Goal: Task Accomplishment & Management: Manage account settings

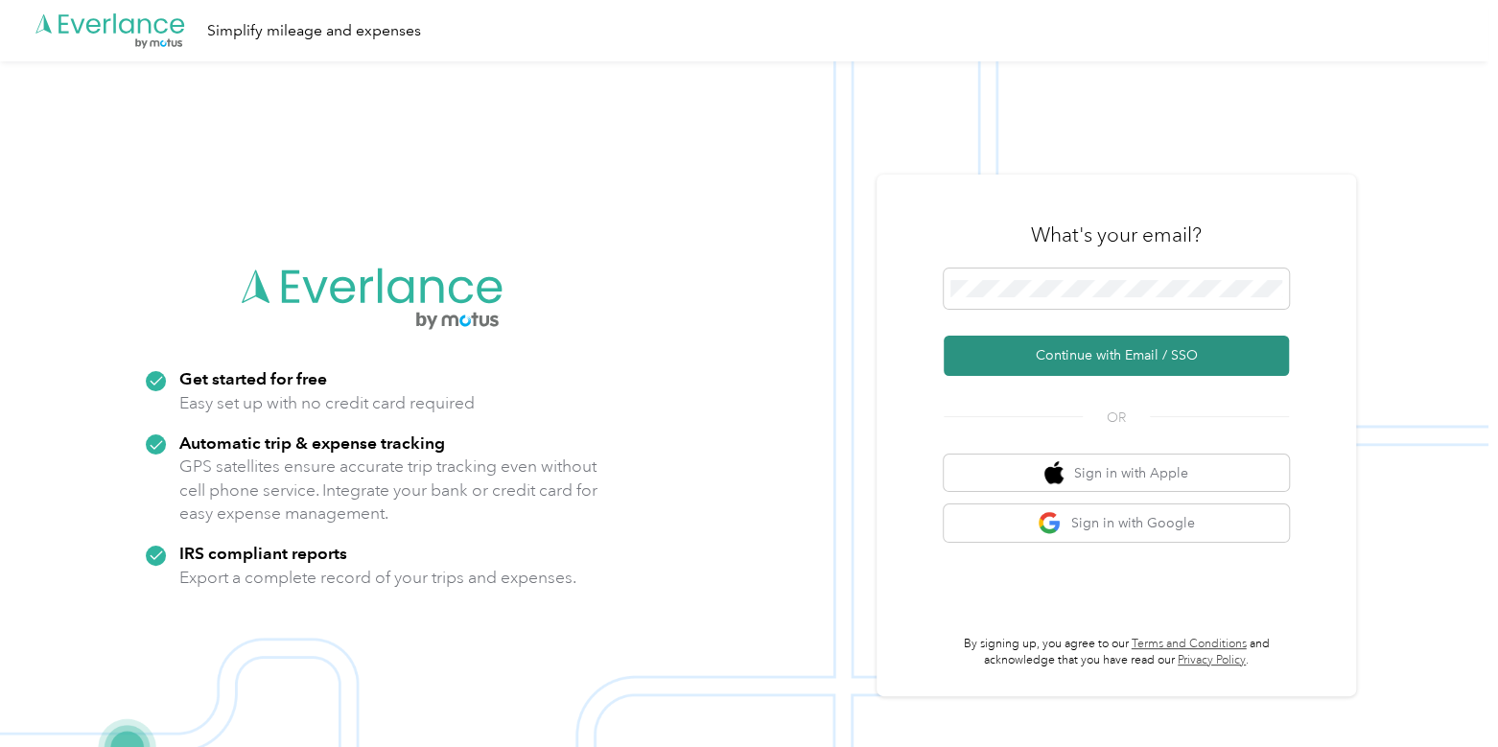
click at [1054, 362] on button "Continue with Email / SSO" at bounding box center [1116, 356] width 345 height 40
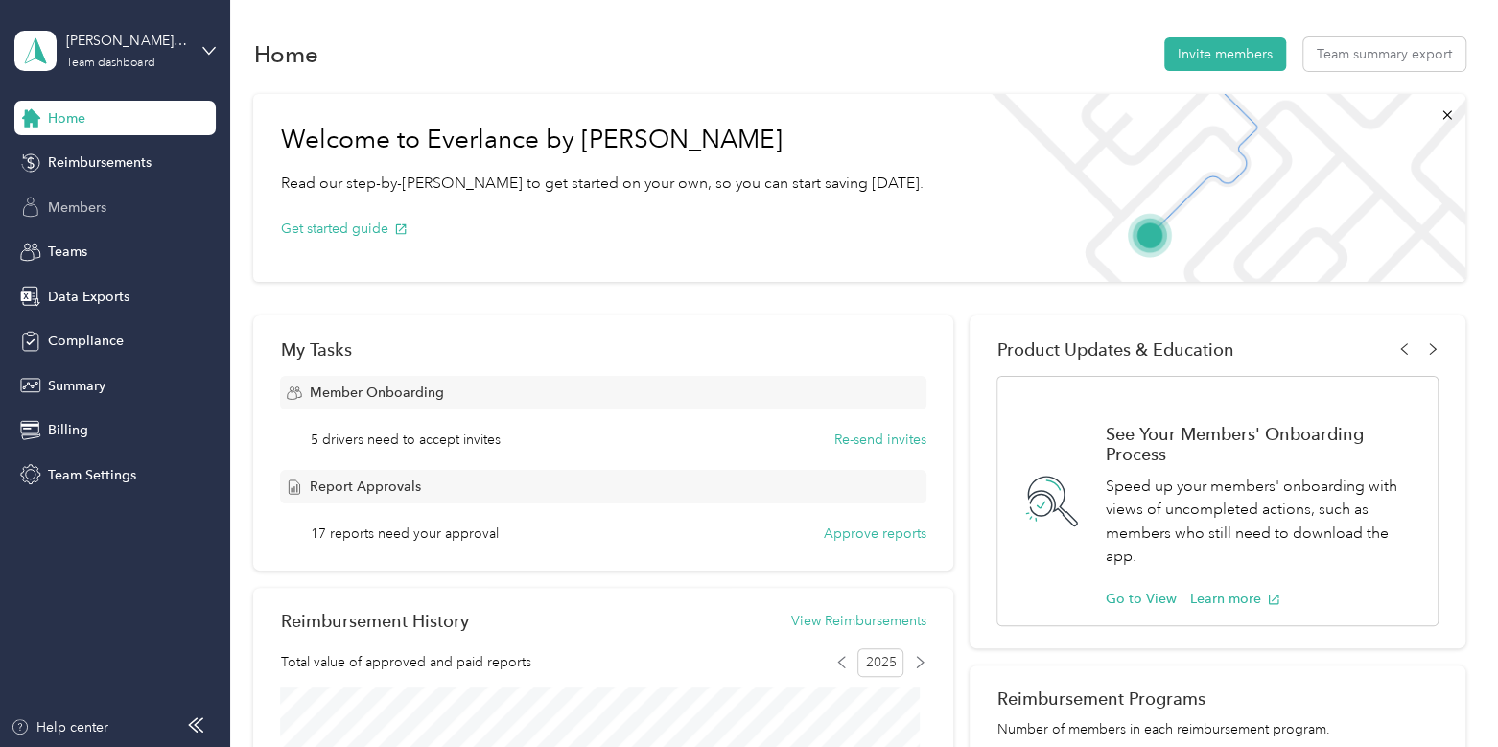
click at [87, 203] on span "Members" at bounding box center [77, 208] width 59 height 20
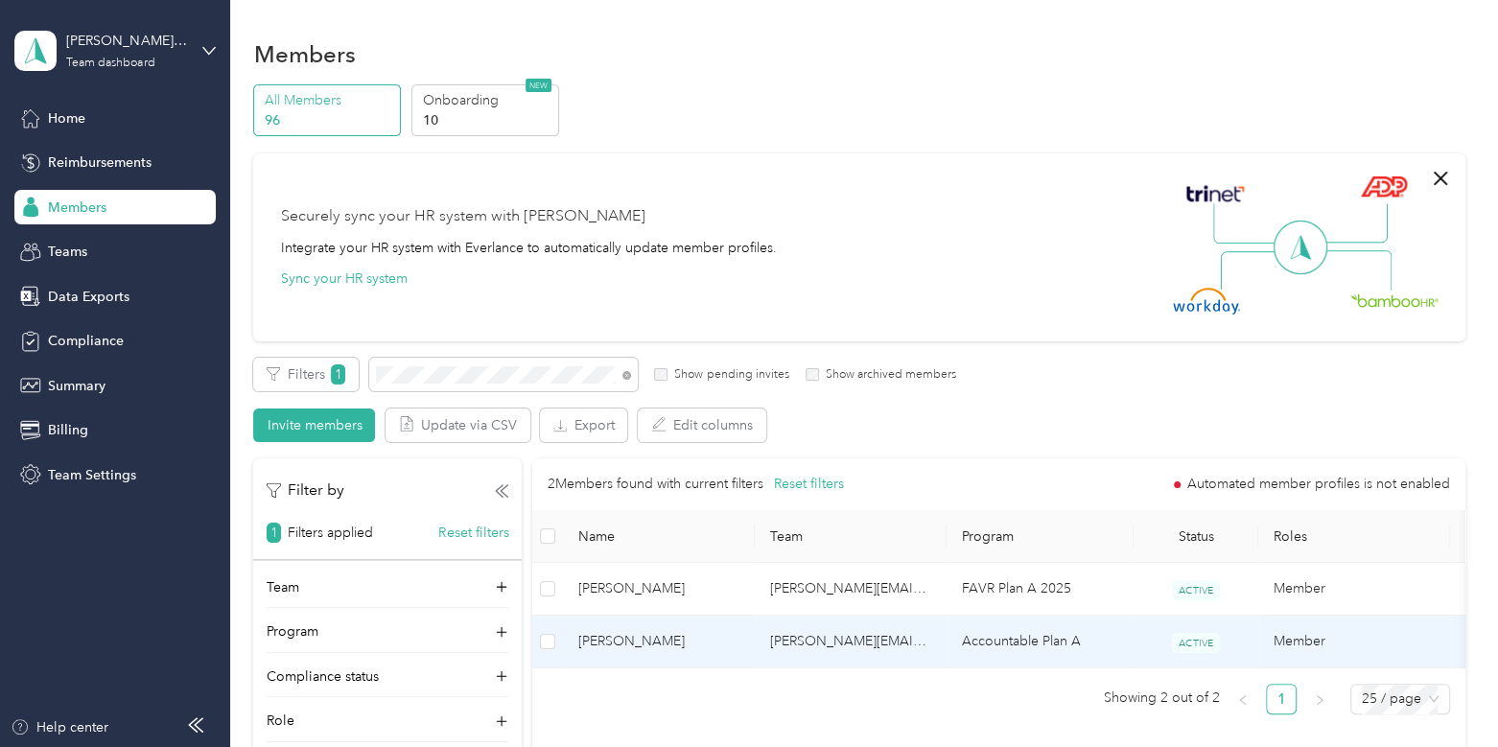
click at [691, 633] on span "[PERSON_NAME]" at bounding box center [658, 641] width 161 height 21
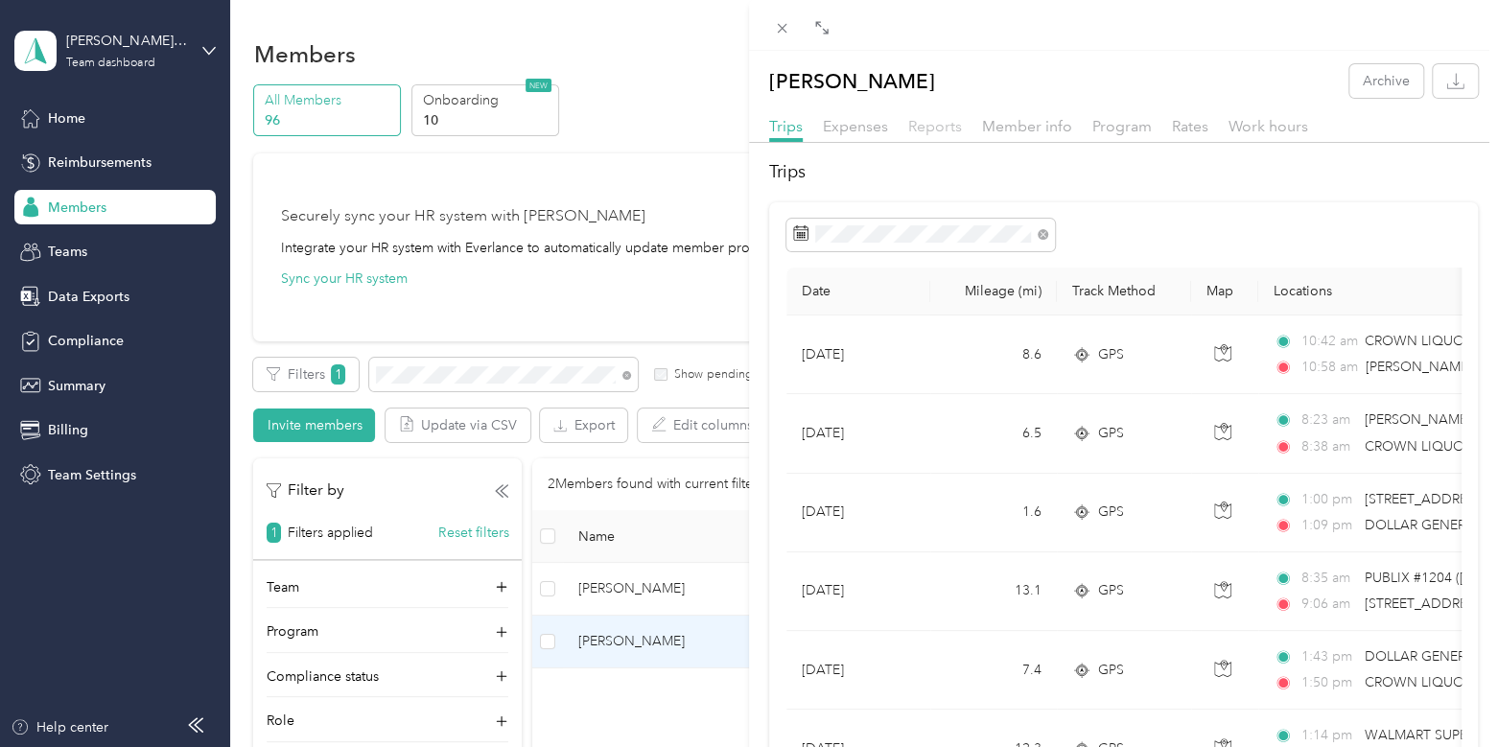
click at [947, 128] on span "Reports" at bounding box center [935, 126] width 54 height 18
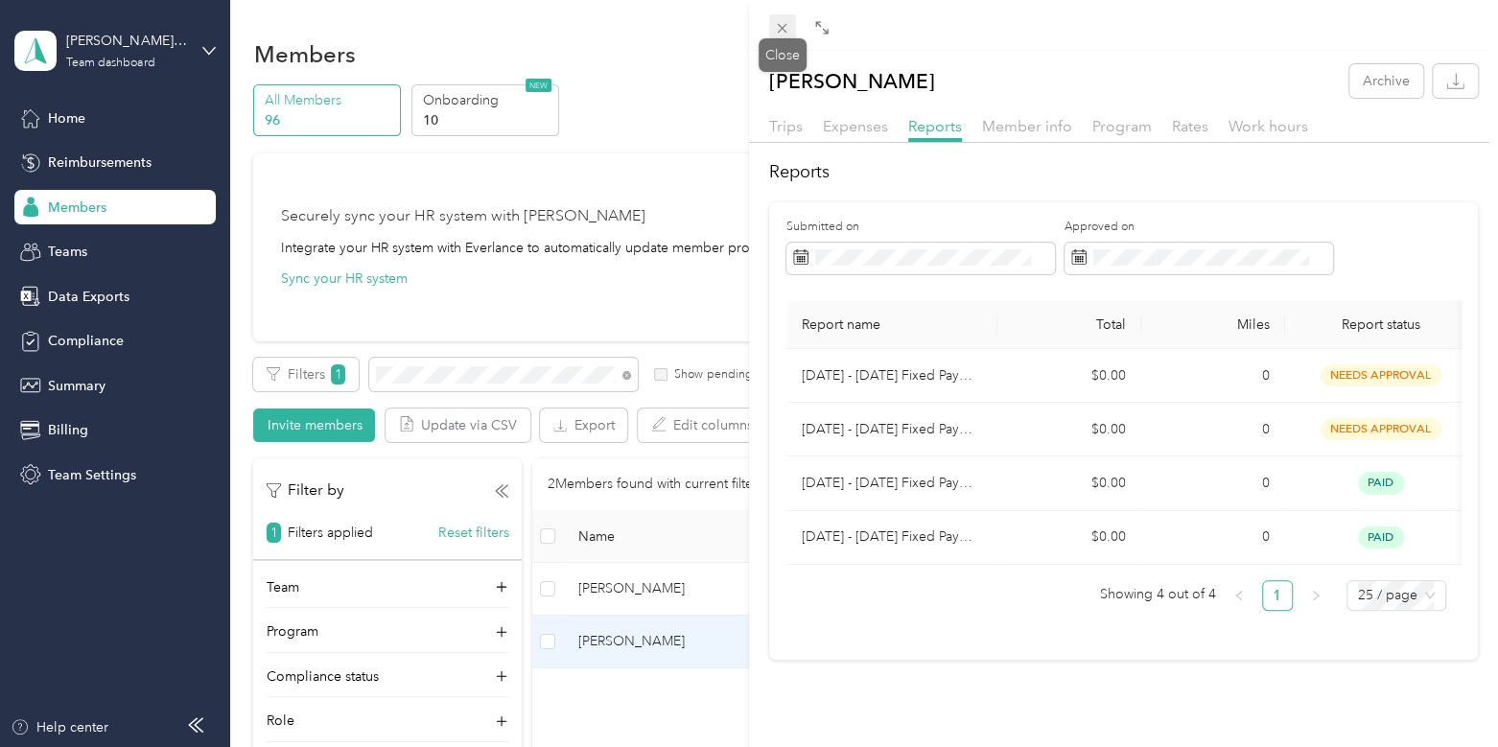
click at [787, 31] on icon at bounding box center [782, 28] width 16 height 16
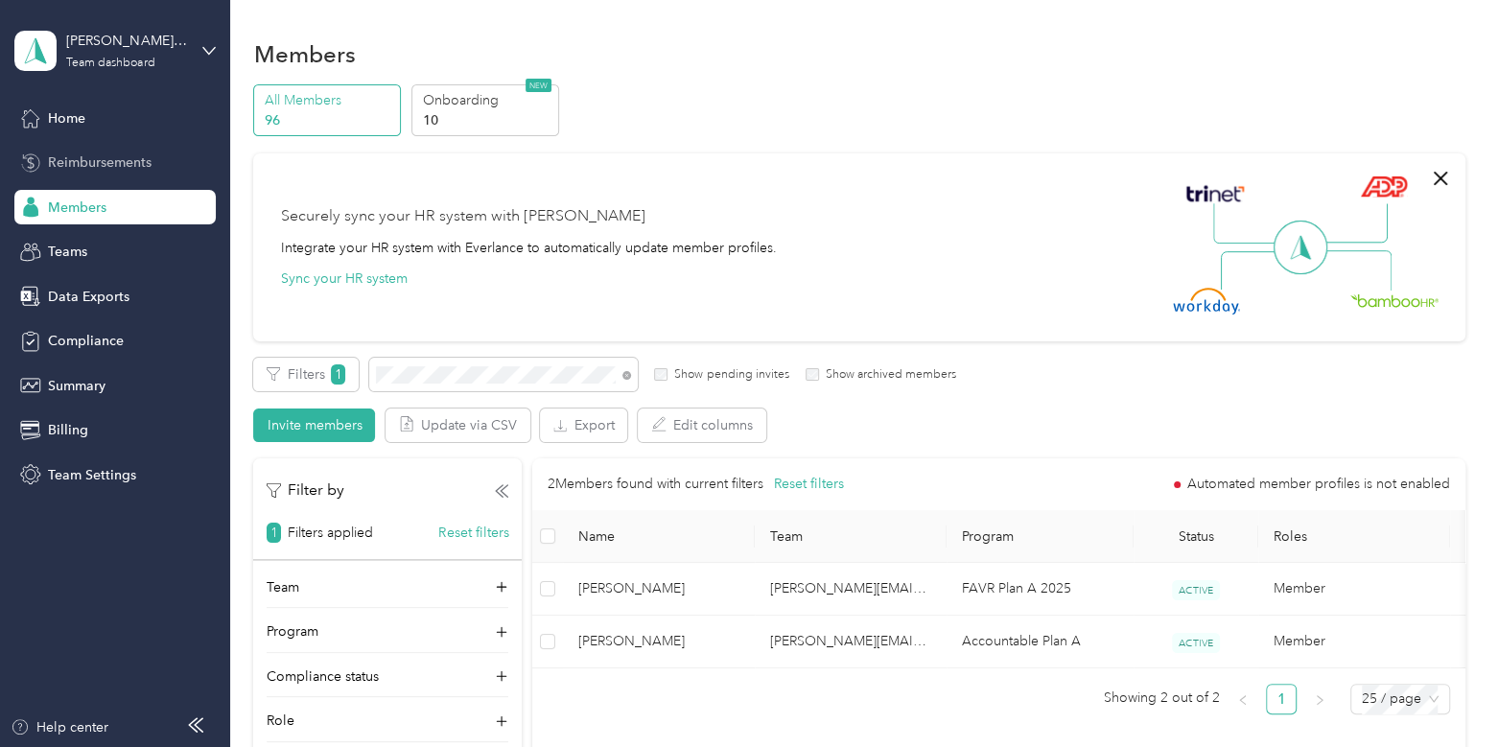
click at [105, 168] on span "Reimbursements" at bounding box center [100, 163] width 104 height 20
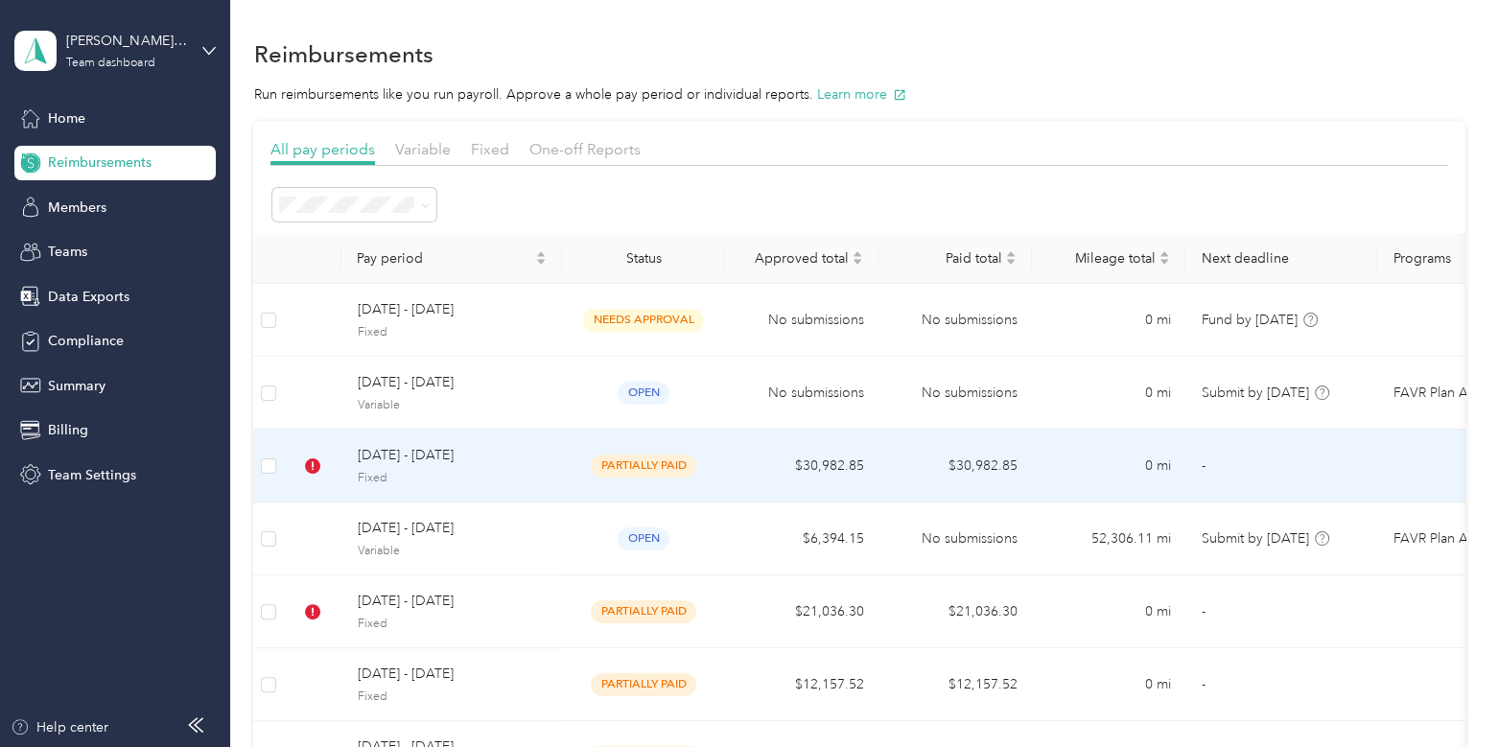
click at [524, 470] on span "Fixed" at bounding box center [452, 478] width 190 height 17
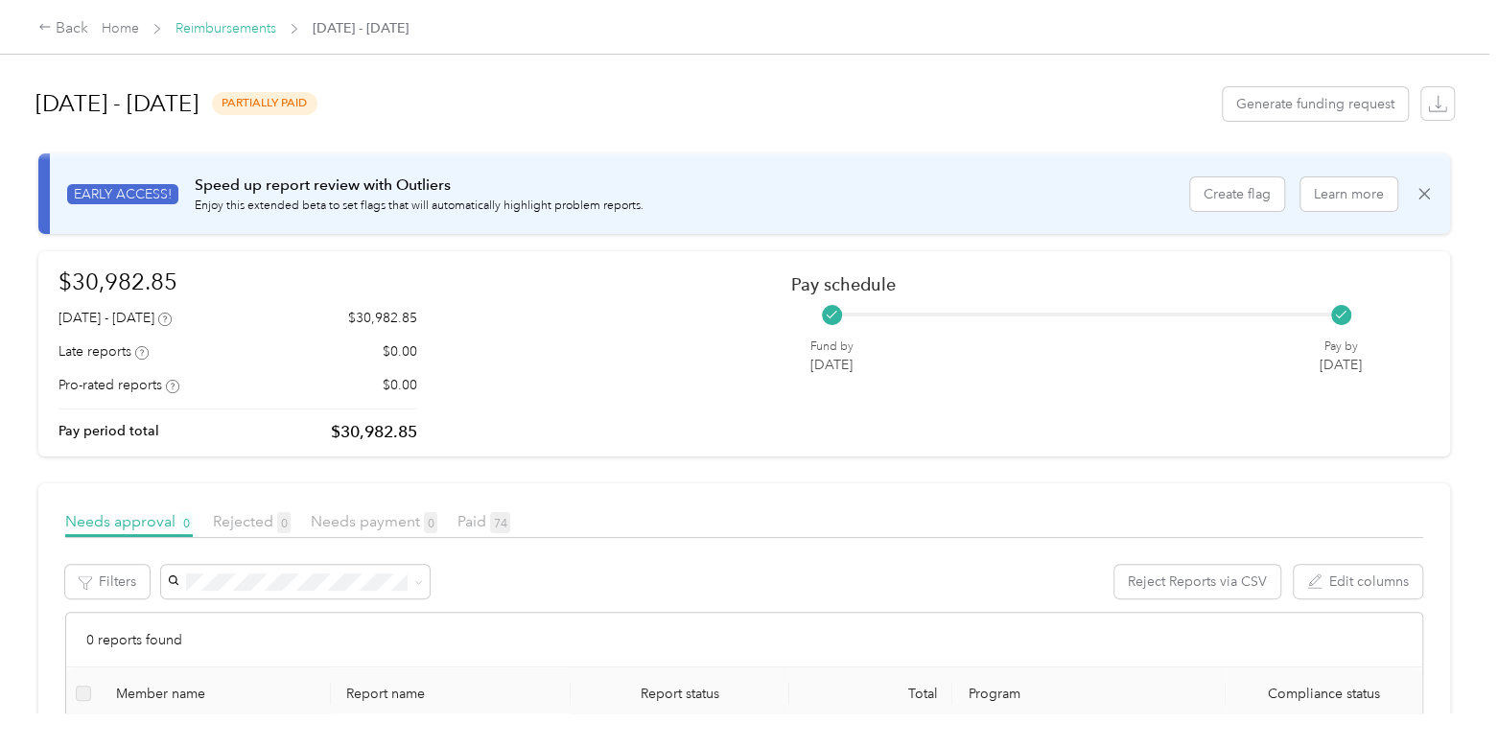
click at [219, 32] on link "Reimbursements" at bounding box center [226, 28] width 101 height 16
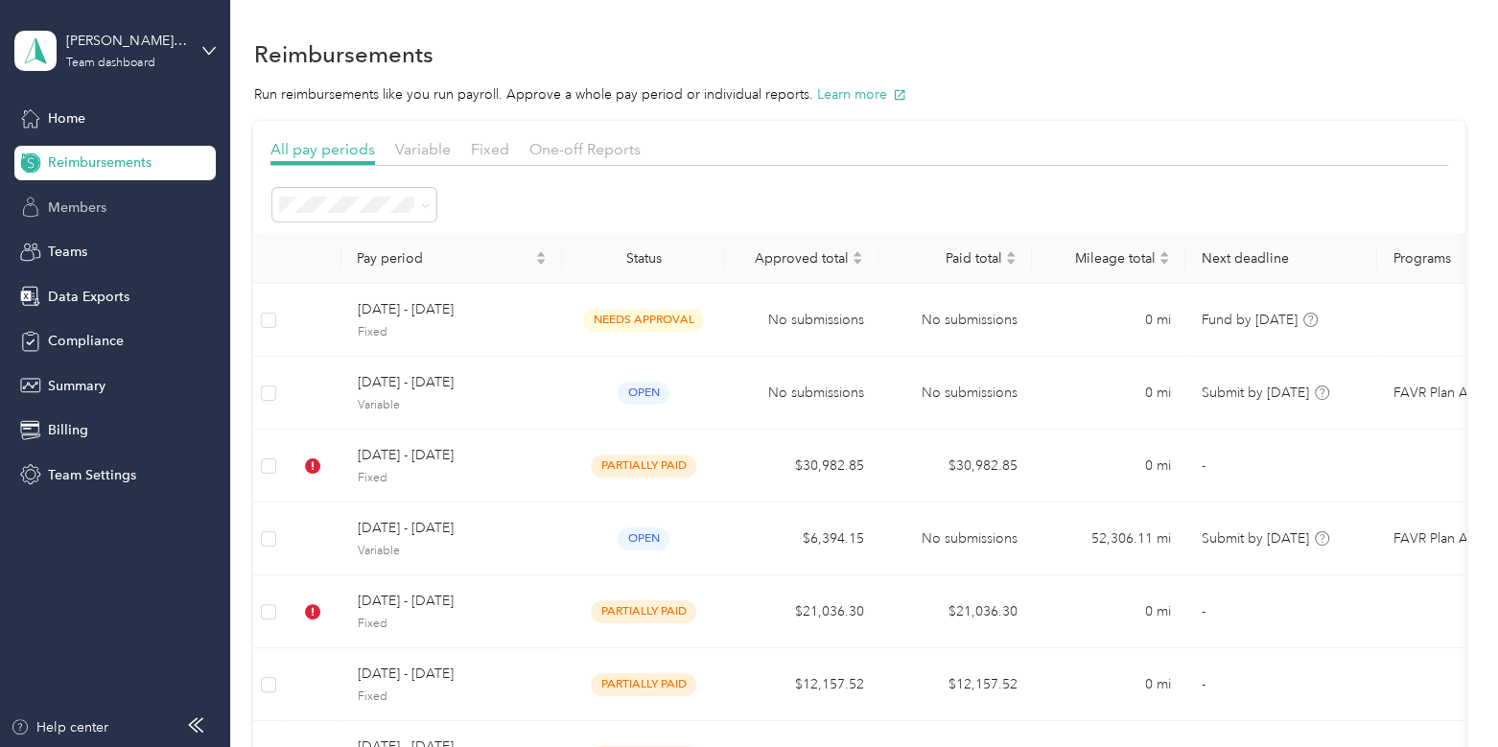
click at [104, 215] on span "Members" at bounding box center [77, 208] width 59 height 20
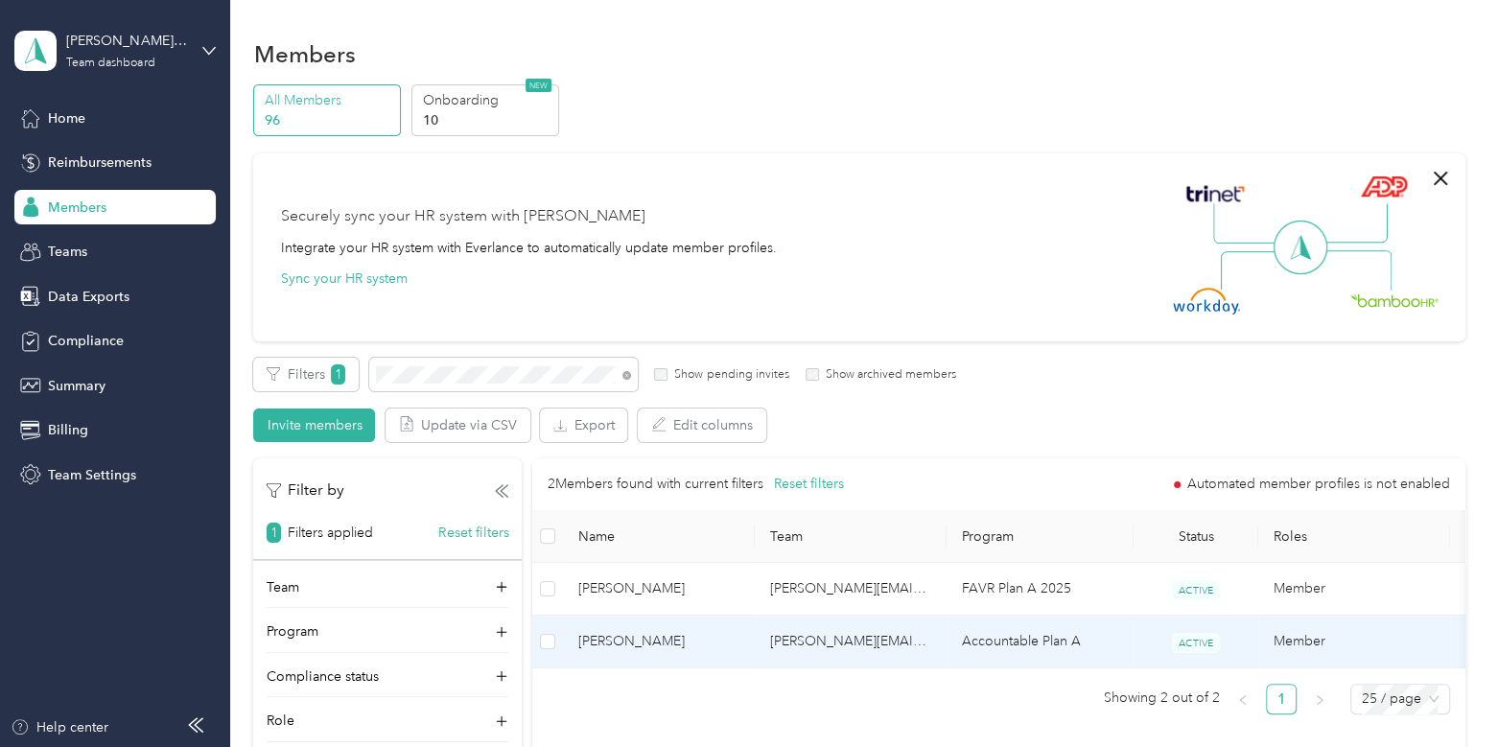
click at [676, 639] on span "[PERSON_NAME]" at bounding box center [658, 641] width 161 height 21
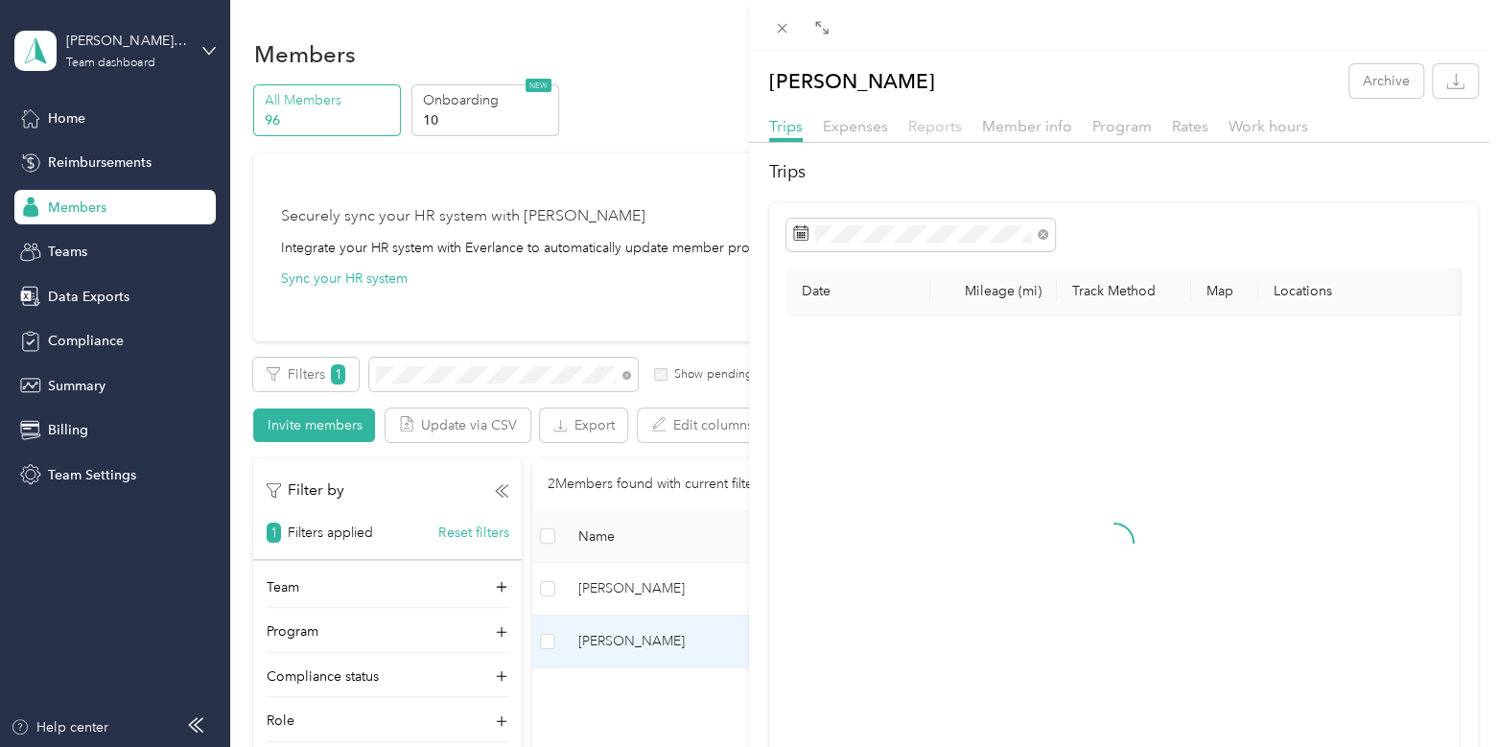
click at [929, 127] on span "Reports" at bounding box center [935, 126] width 54 height 18
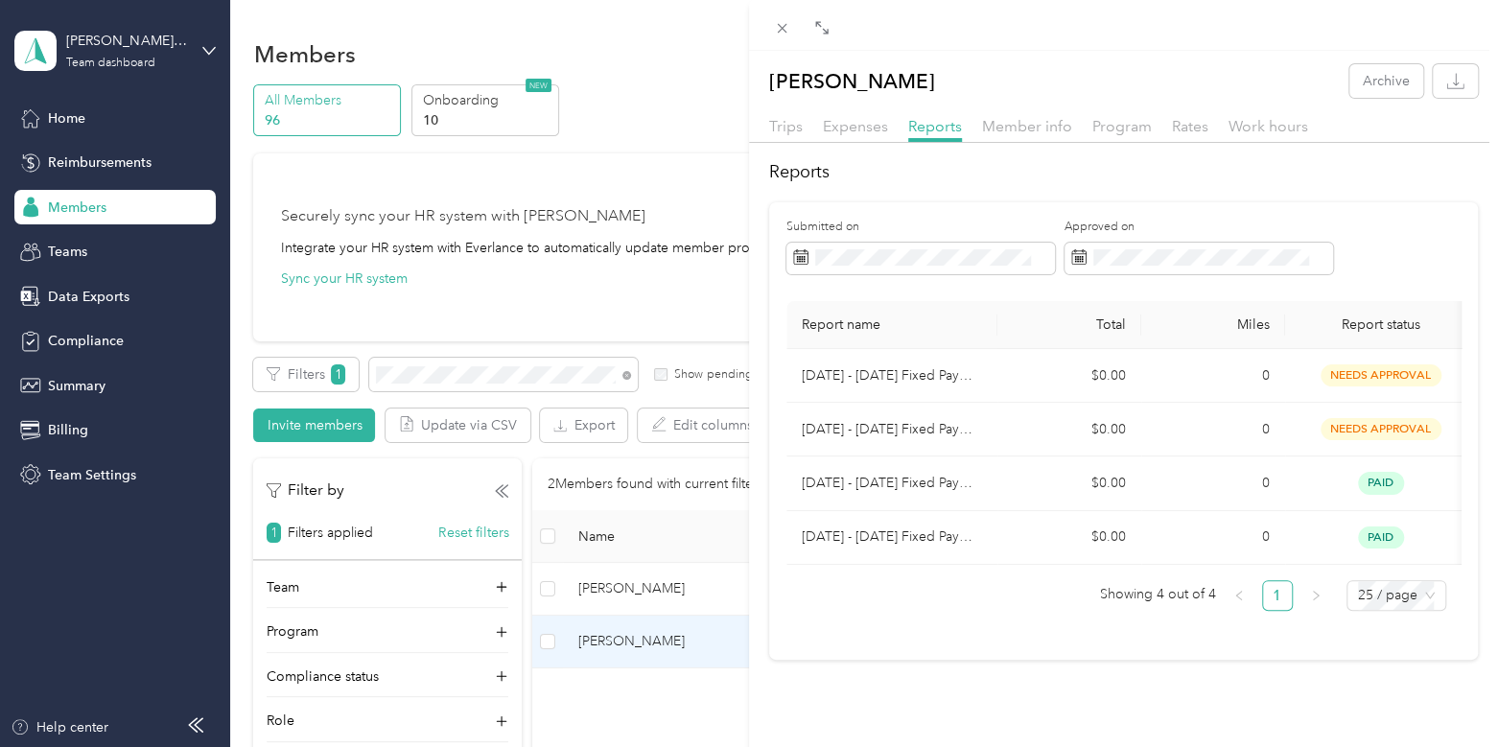
click at [75, 152] on div "[PERSON_NAME] Archive Trips Expenses Reports Member info Program Rates Work hou…" at bounding box center [749, 373] width 1498 height 747
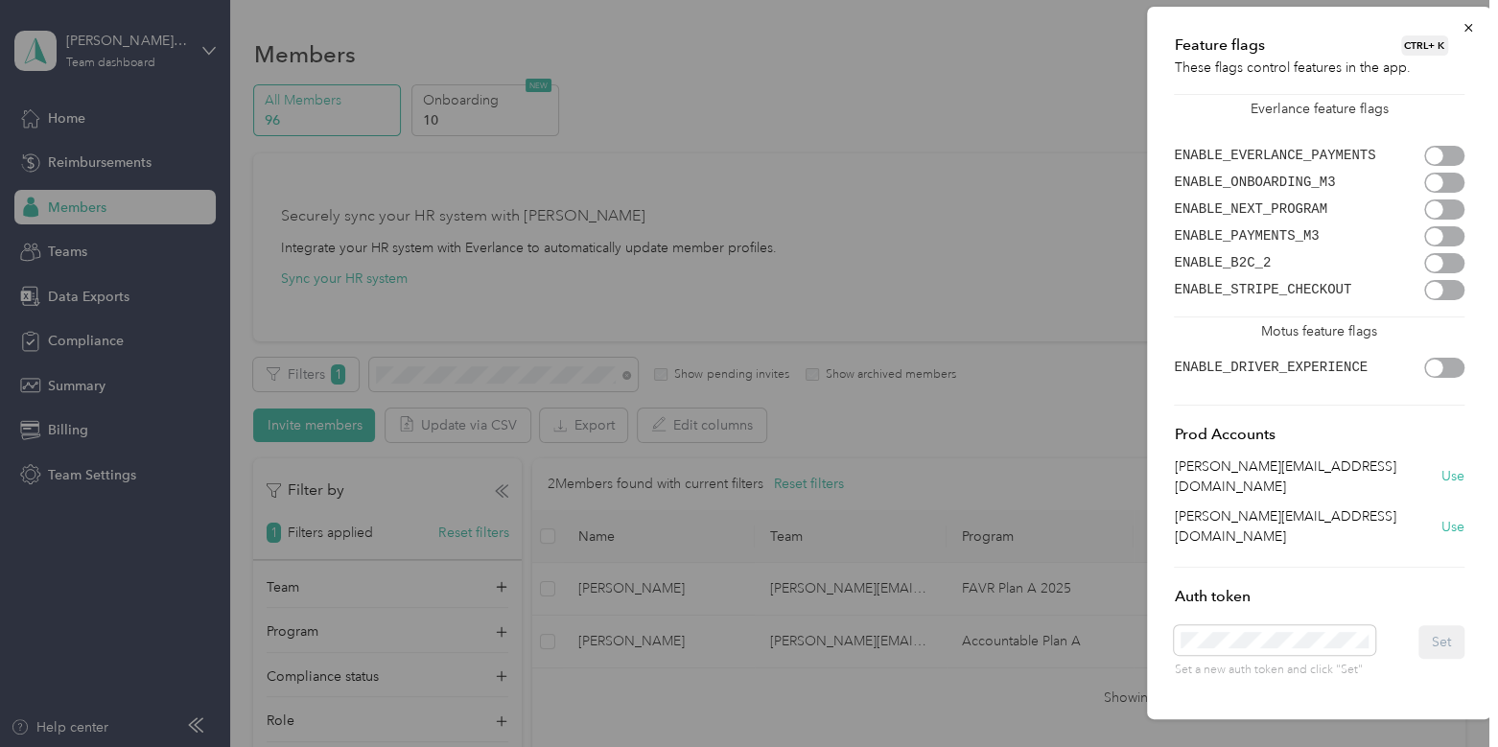
click at [1453, 155] on div at bounding box center [1445, 156] width 40 height 20
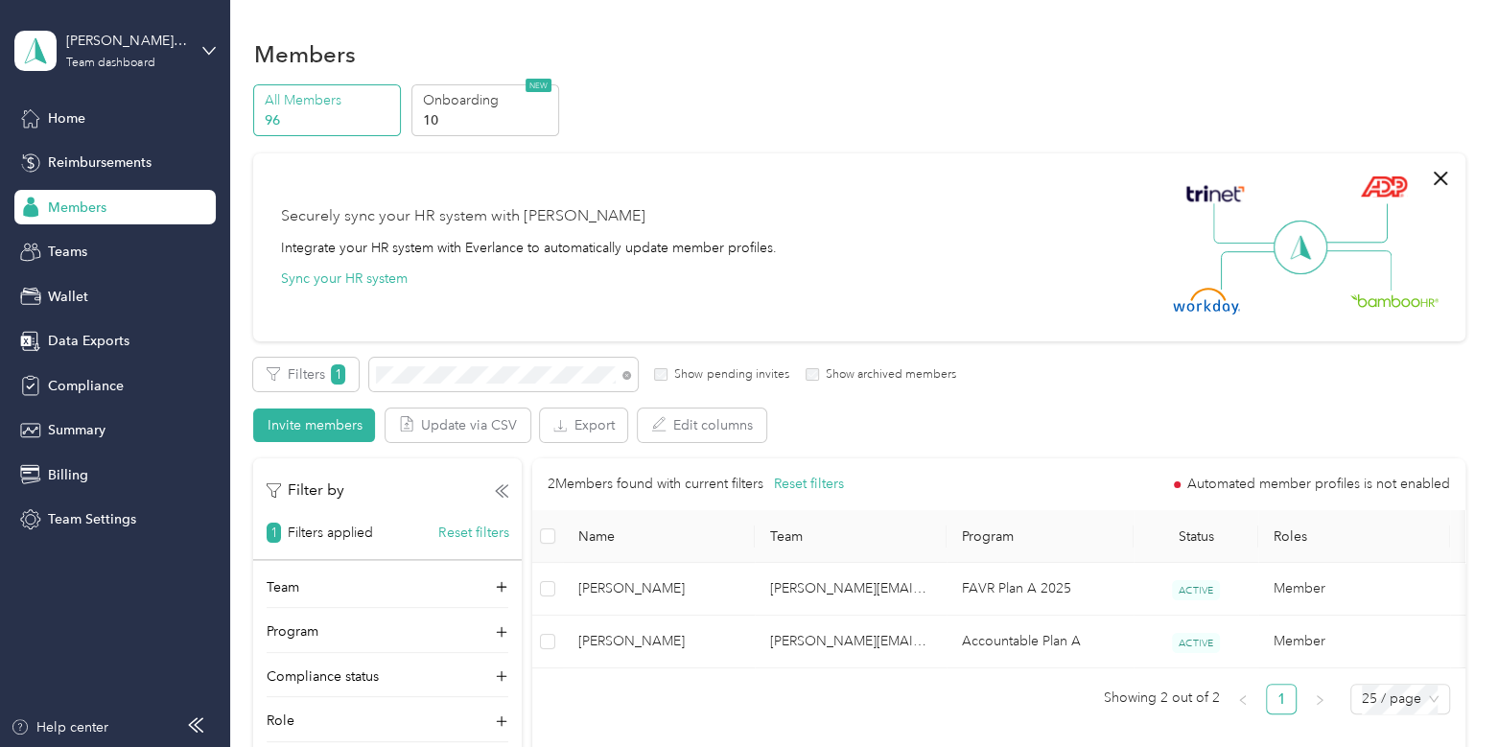
click at [1463, 23] on div "Feature flags CTRL + K These flags control features in the app. Everlance featu…" at bounding box center [1319, 336] width 344 height 713
click at [76, 311] on div "Wallet" at bounding box center [114, 296] width 201 height 35
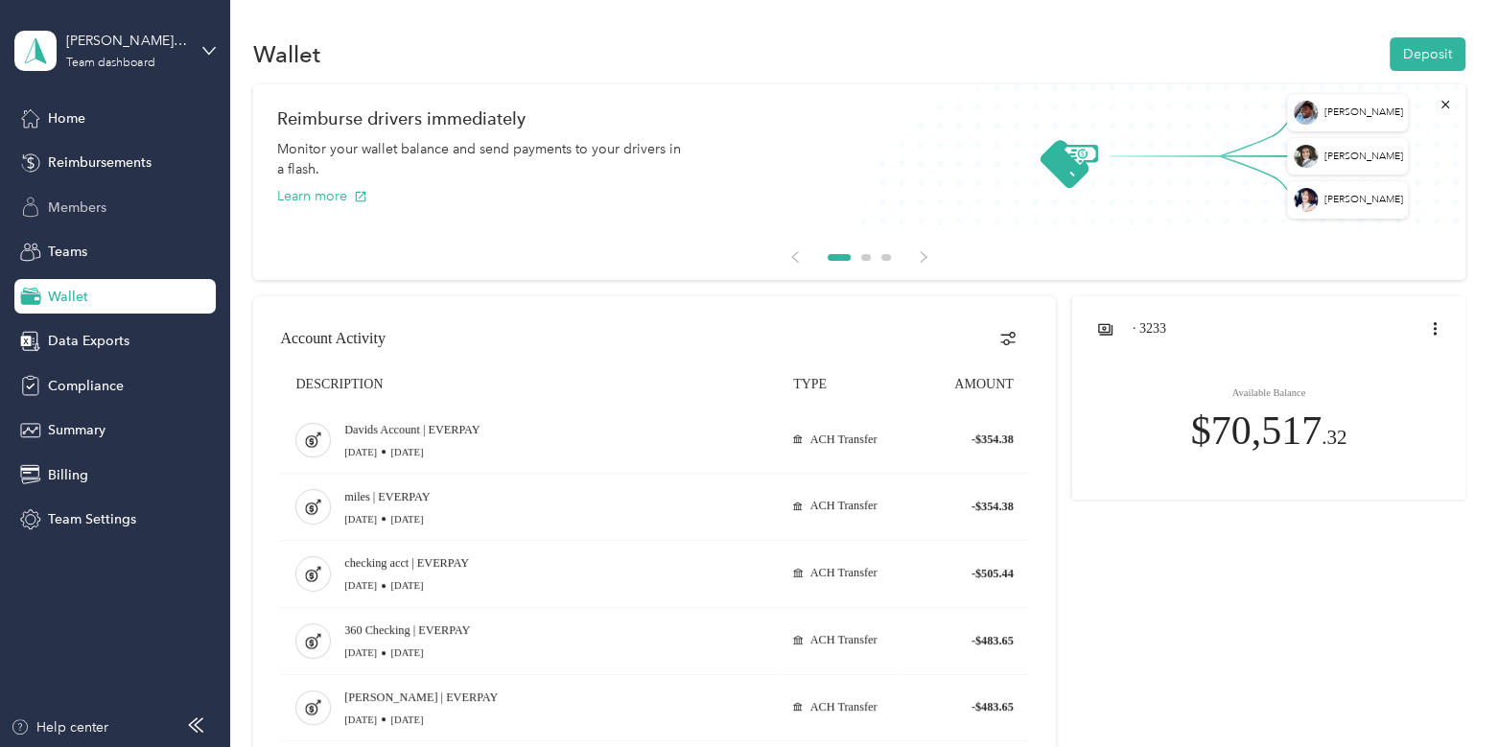
click at [98, 200] on span "Members" at bounding box center [77, 208] width 59 height 20
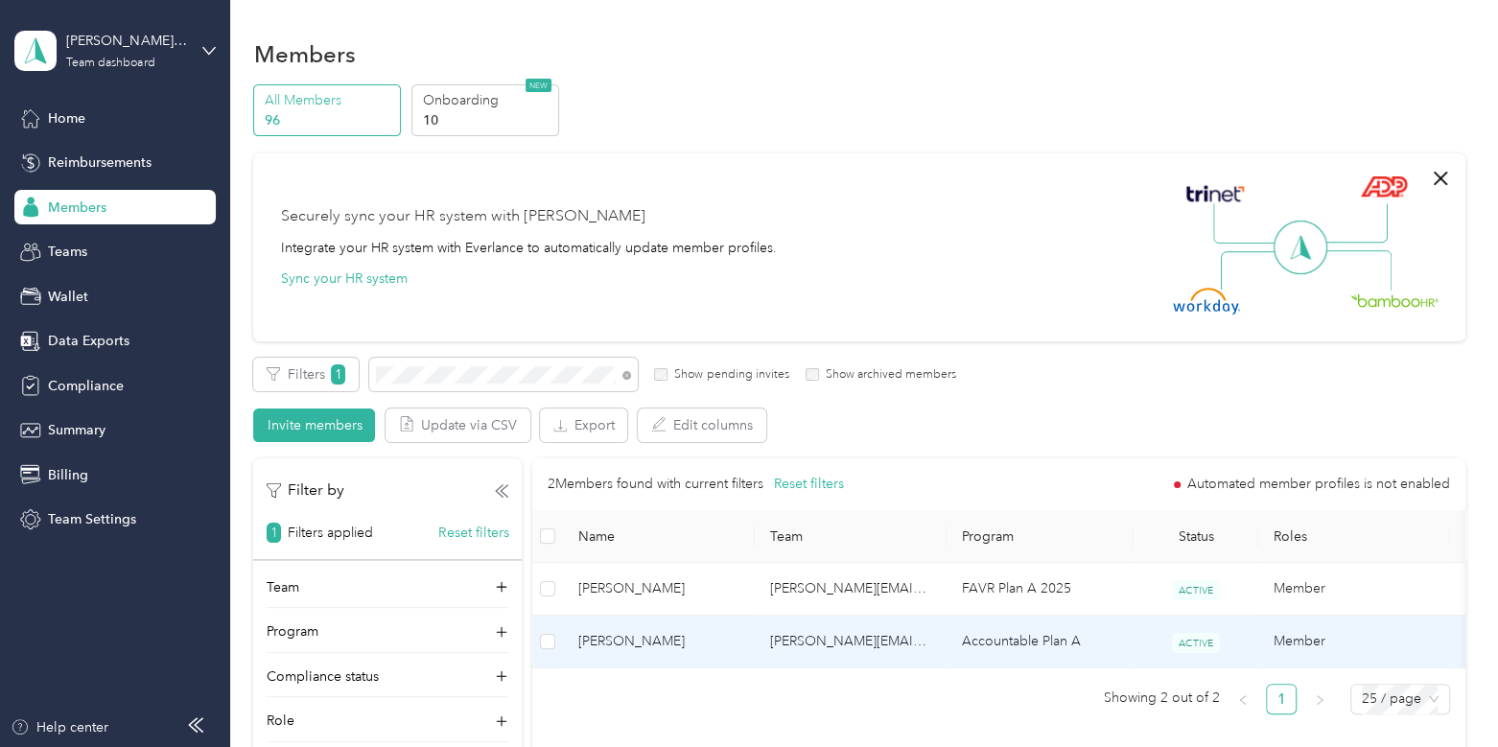
click at [725, 631] on span "[PERSON_NAME]" at bounding box center [658, 641] width 161 height 21
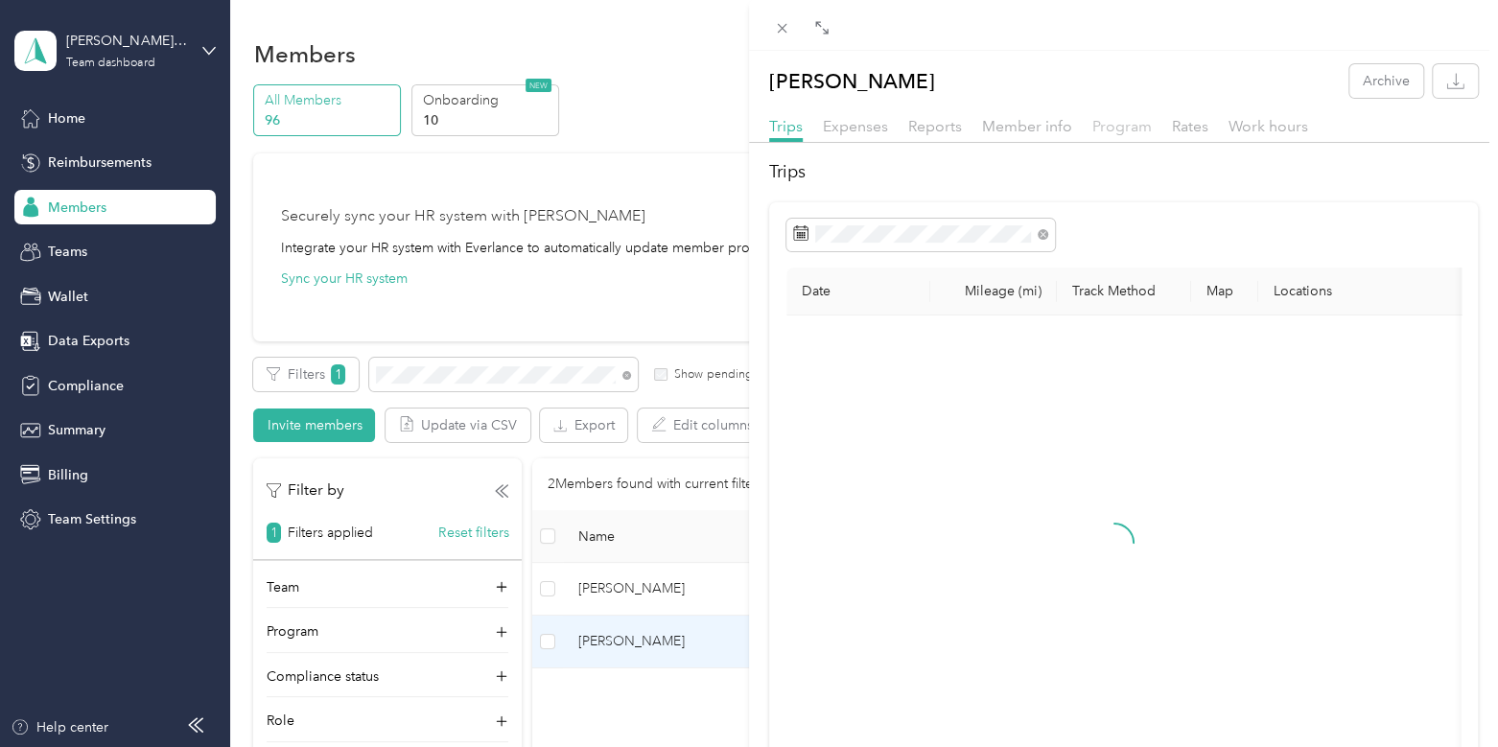
click at [1111, 130] on span "Program" at bounding box center [1122, 126] width 59 height 18
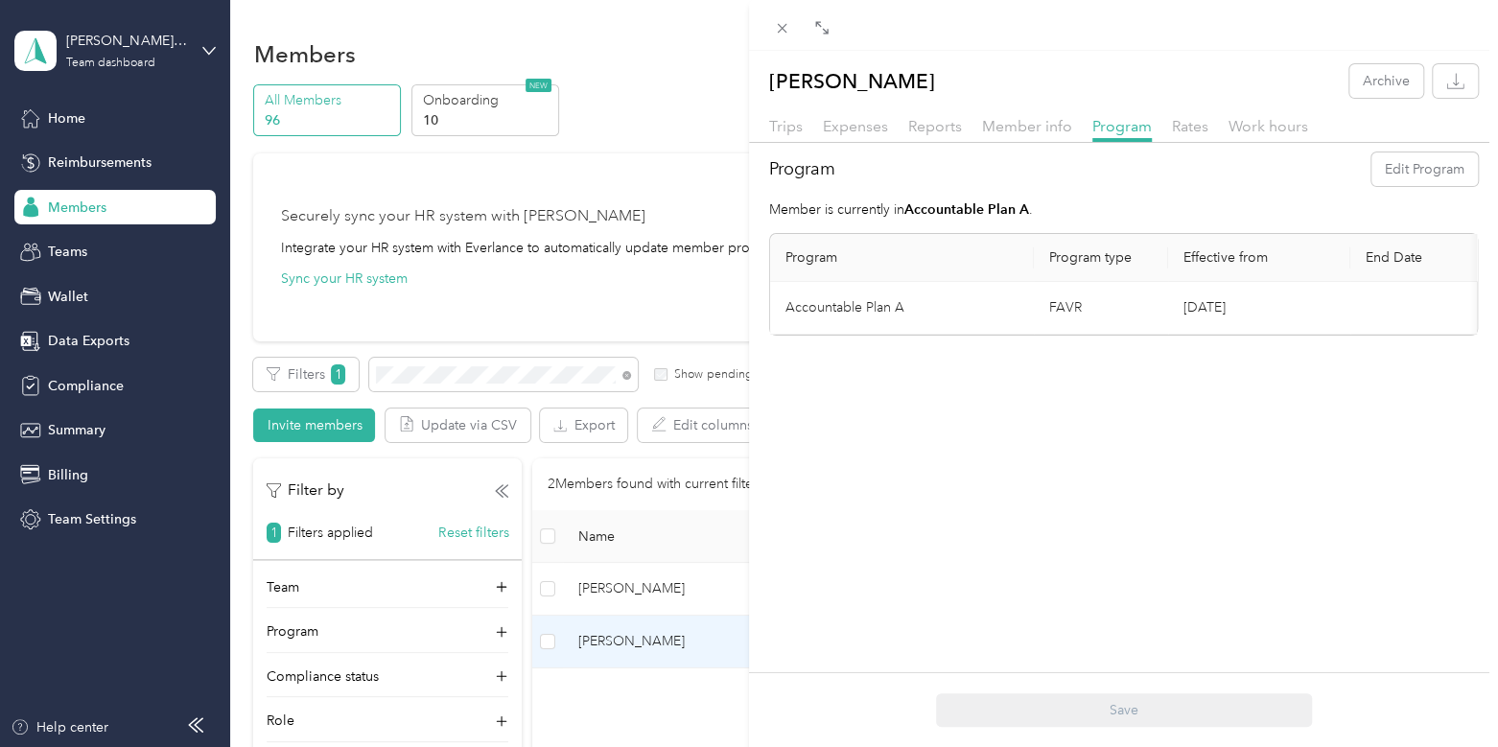
click at [125, 59] on div "[PERSON_NAME] Archive Trips Expenses Reports Member info Program Rates Work hou…" at bounding box center [749, 373] width 1498 height 747
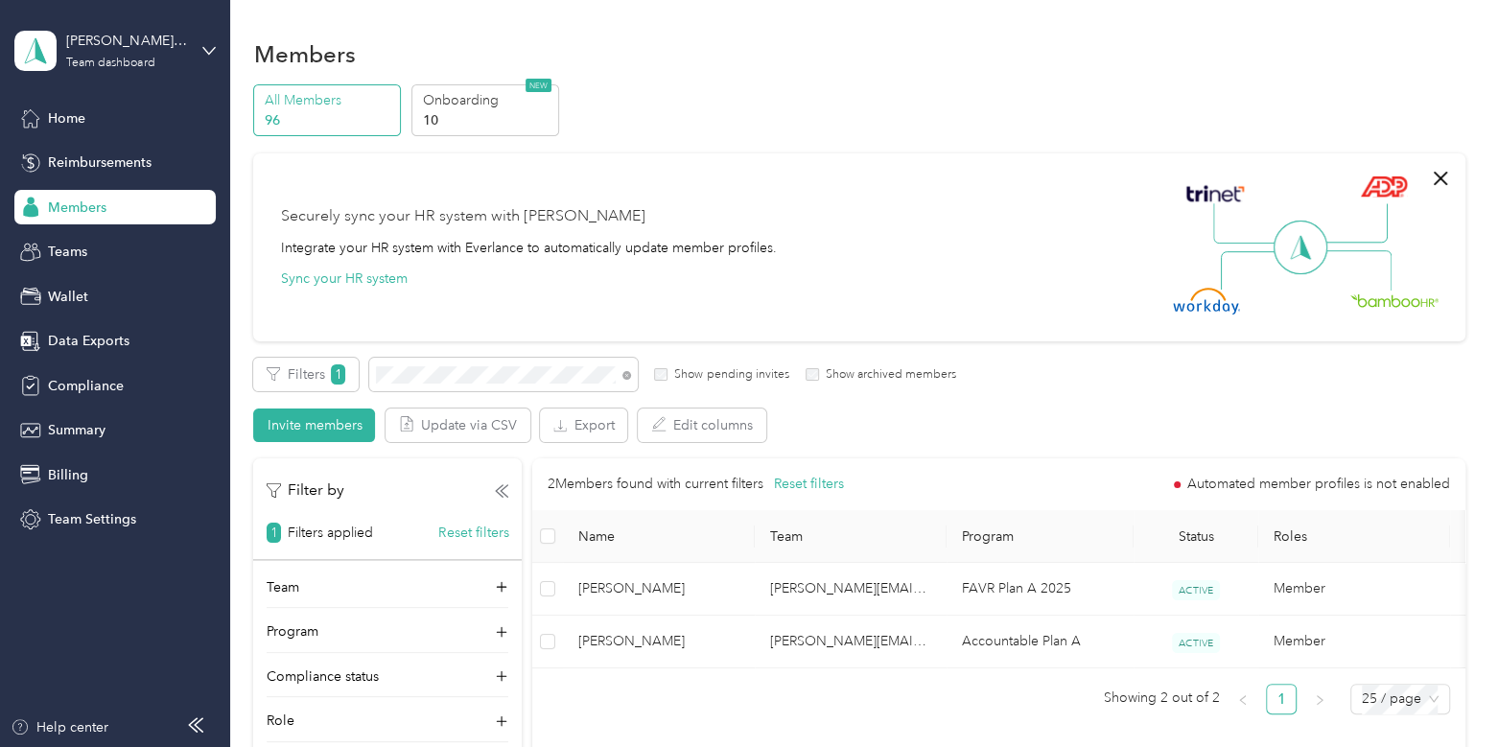
click at [110, 29] on div at bounding box center [749, 373] width 1498 height 747
drag, startPoint x: 110, startPoint y: 29, endPoint x: 537, endPoint y: 318, distance: 515.9
click at [537, 318] on section "[PERSON_NAME] Distributors Team dashboard Home Reimbursements Members Teams Wal…" at bounding box center [744, 373] width 1489 height 747
click at [516, 383] on span at bounding box center [503, 375] width 269 height 34
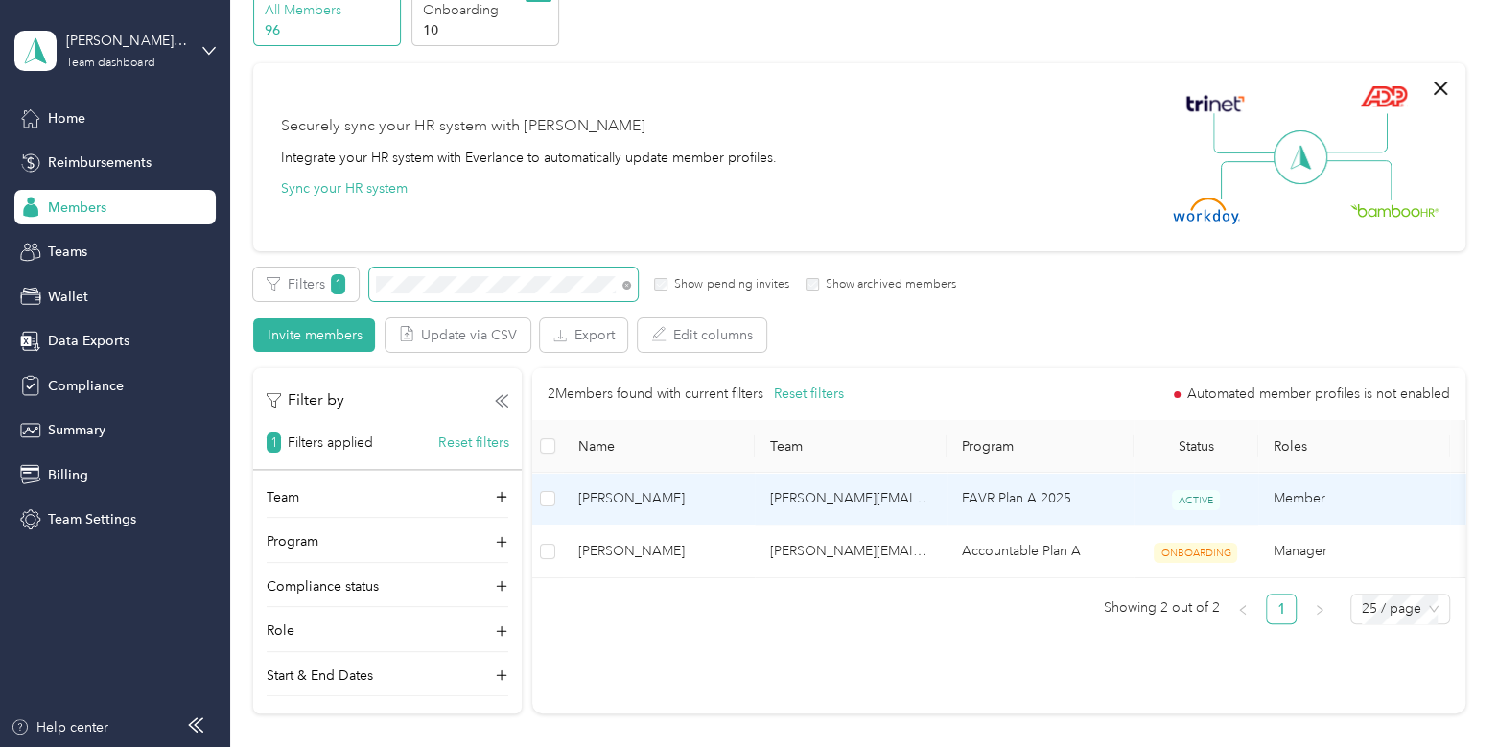
scroll to position [129, 0]
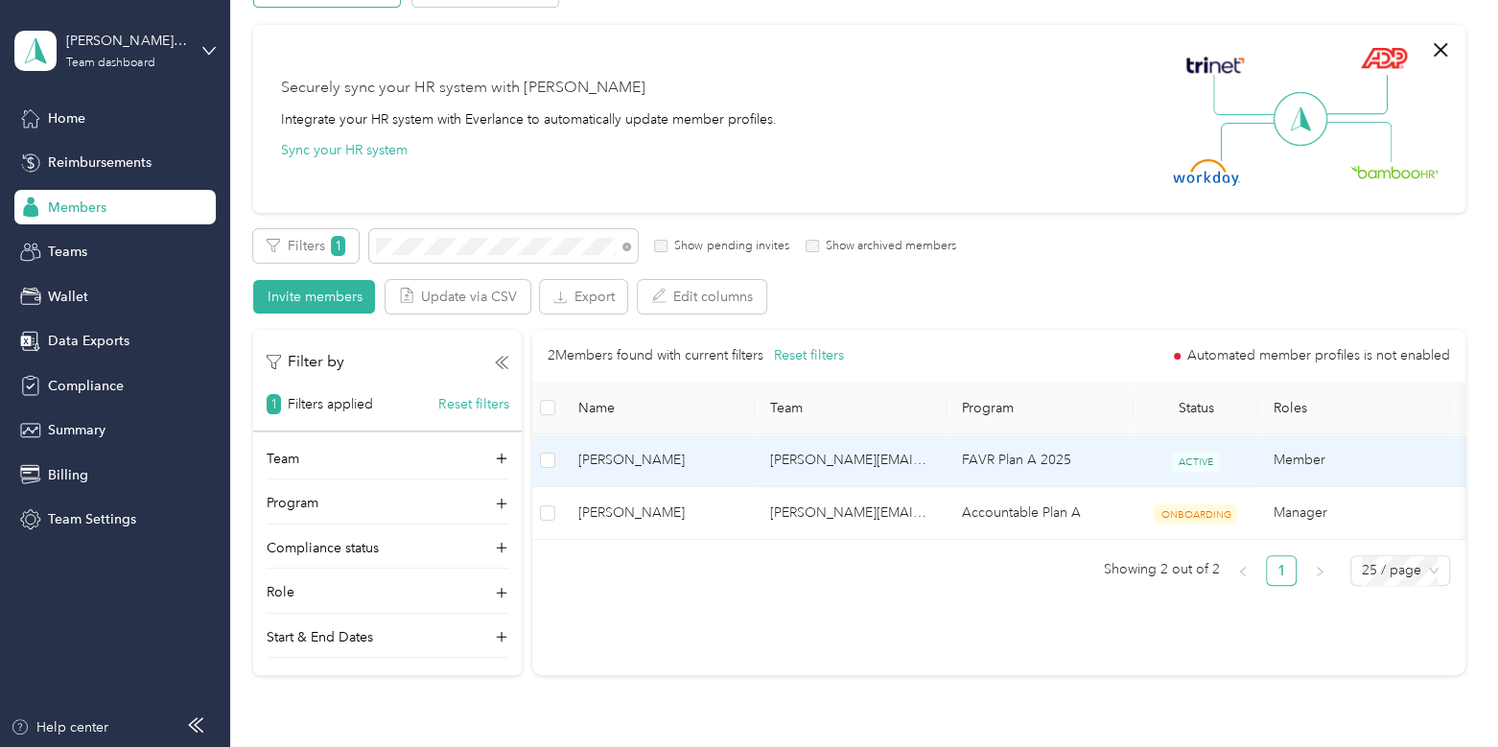
click at [715, 443] on td "[PERSON_NAME]" at bounding box center [659, 461] width 192 height 53
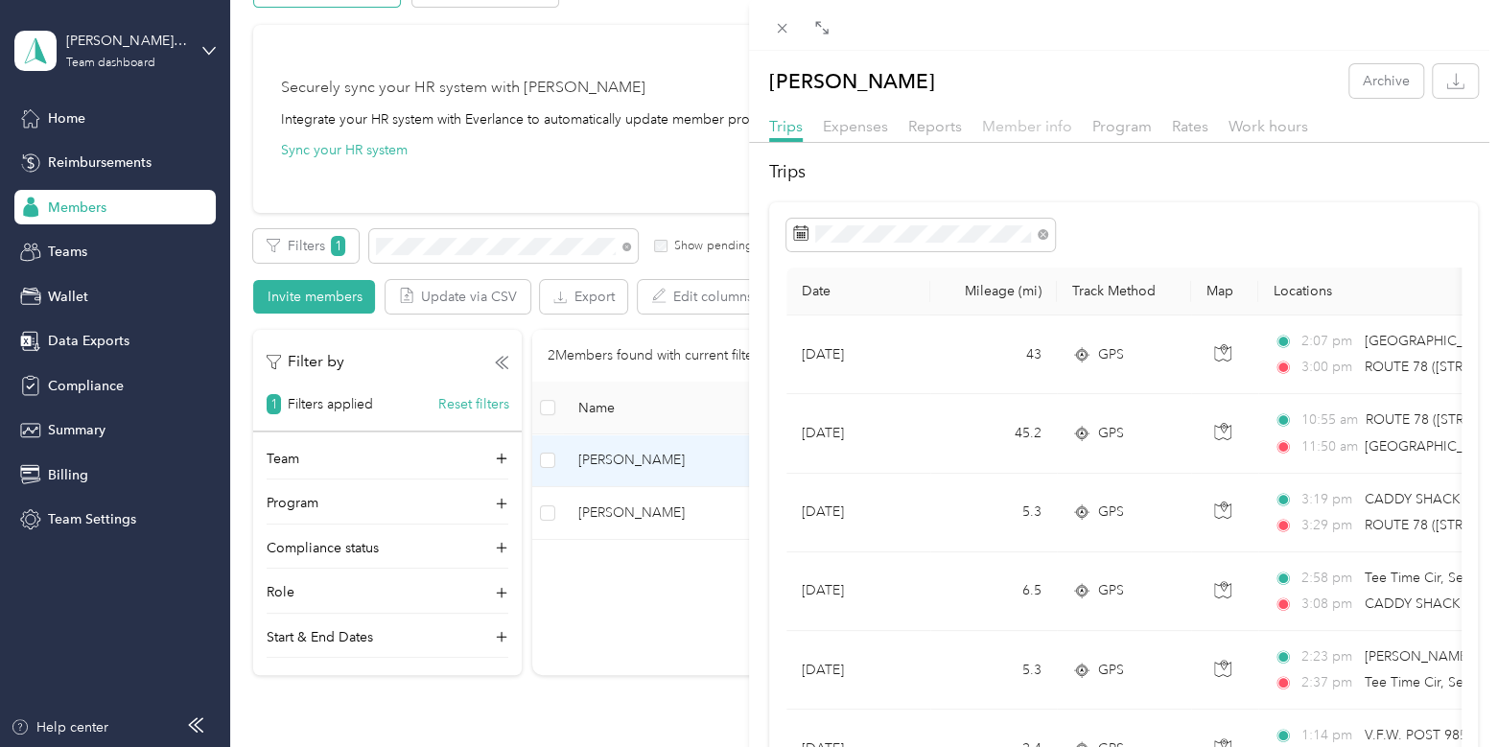
click at [1034, 125] on span "Member info" at bounding box center [1027, 126] width 90 height 18
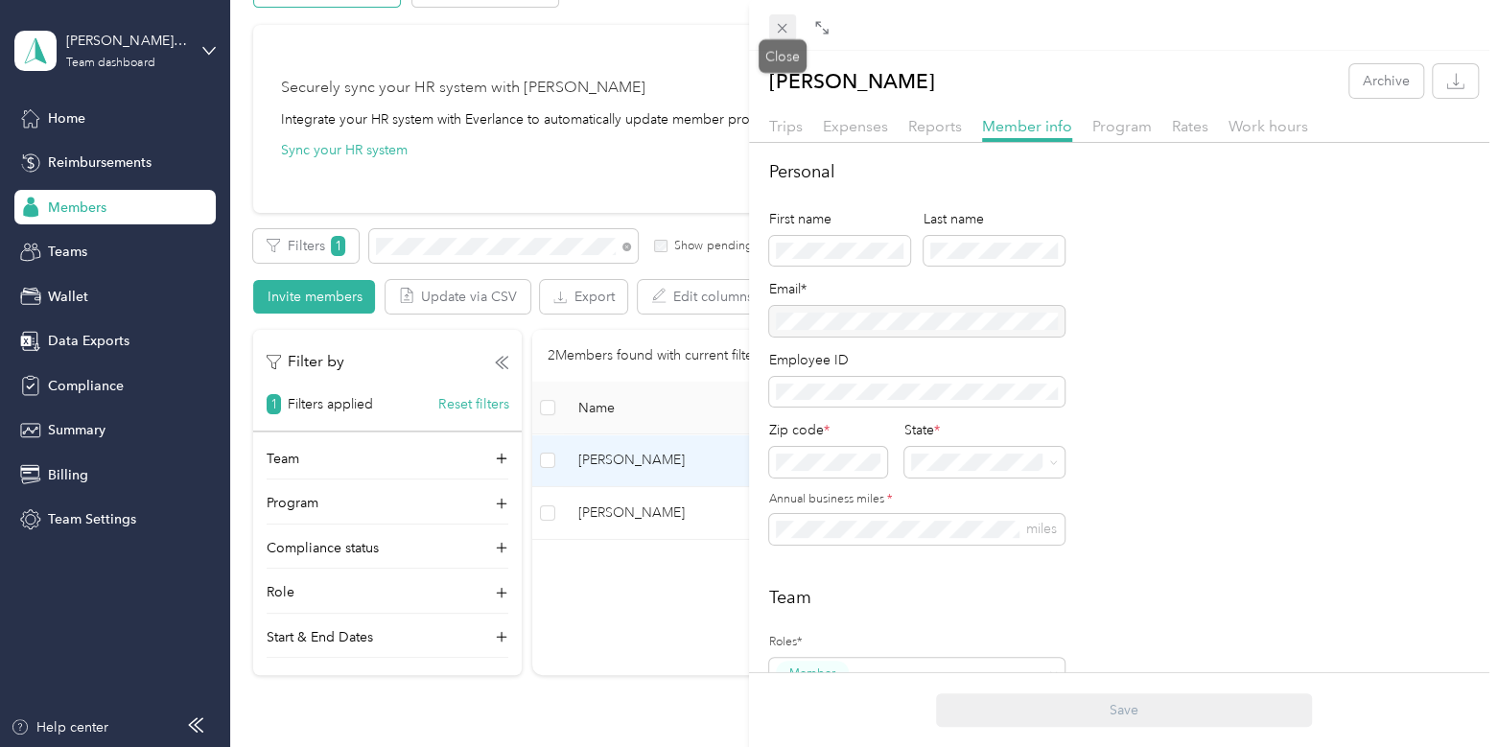
click at [779, 29] on icon at bounding box center [782, 28] width 16 height 16
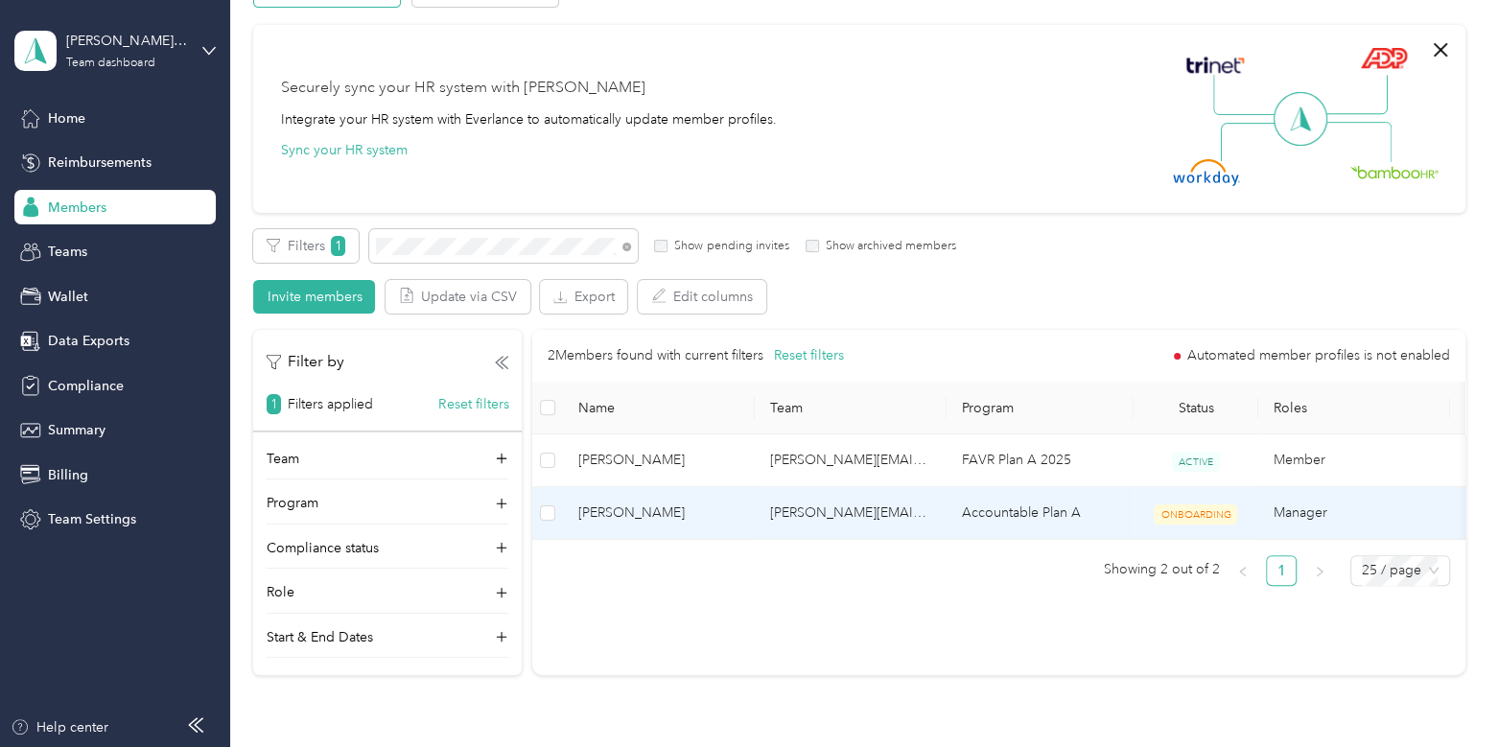
click at [713, 496] on td "[PERSON_NAME]" at bounding box center [659, 513] width 192 height 53
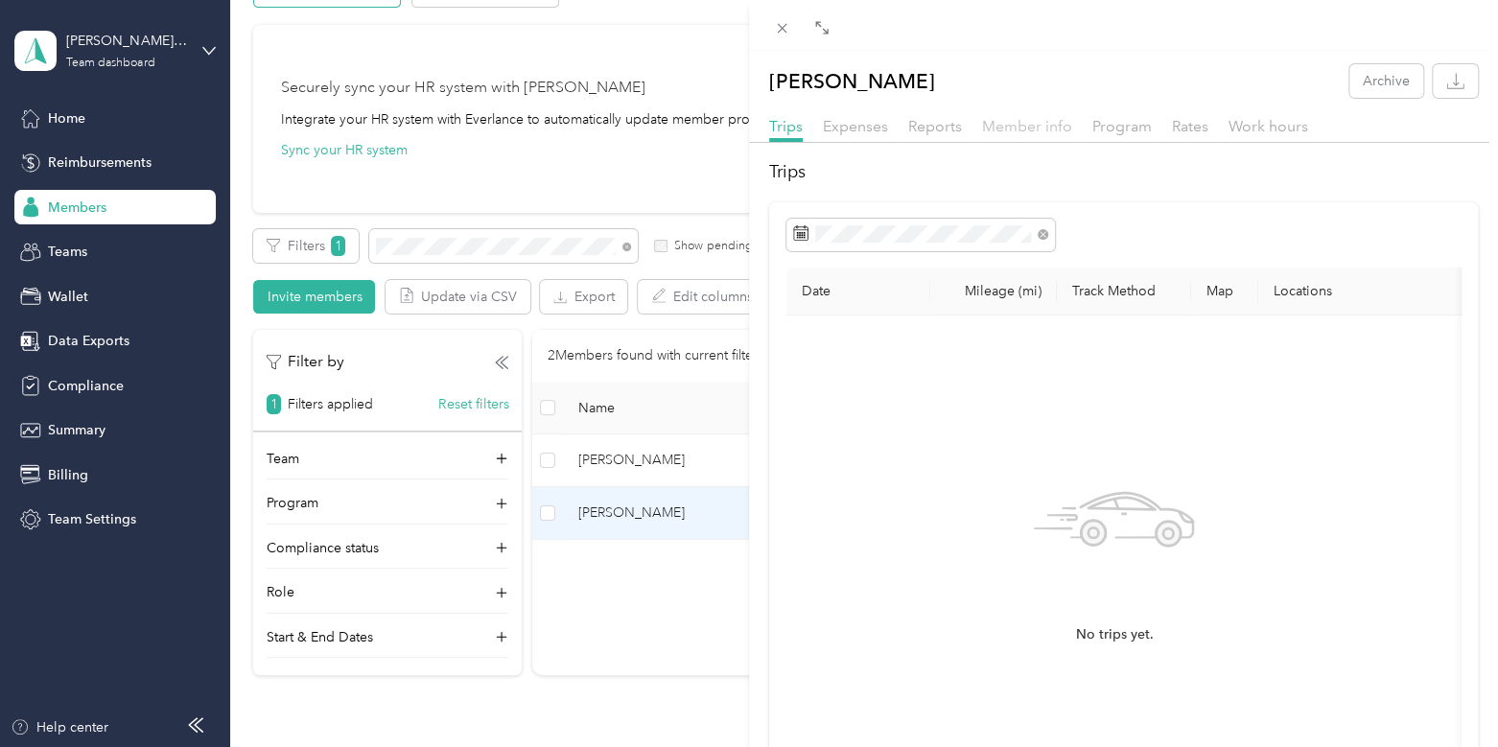
click at [1002, 131] on span "Member info" at bounding box center [1027, 126] width 90 height 18
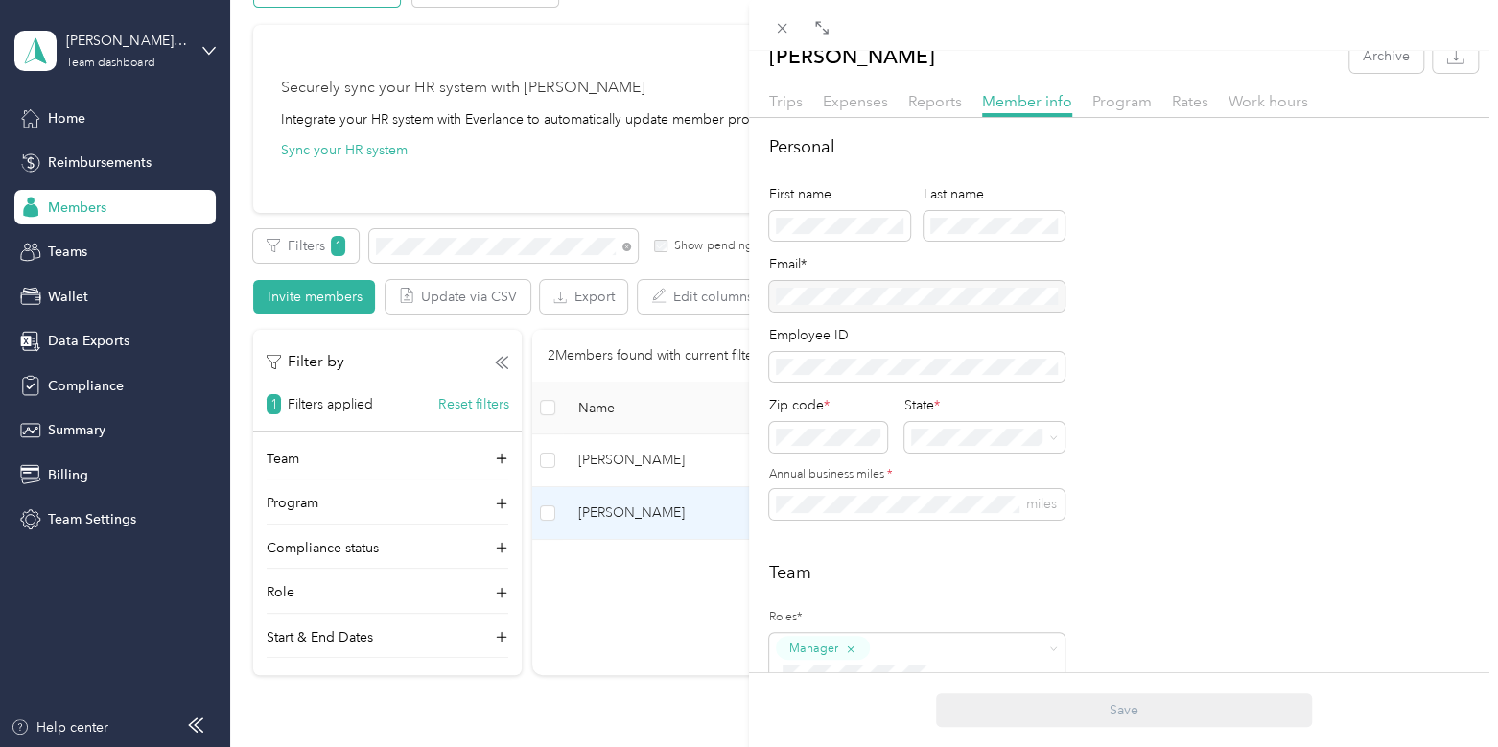
scroll to position [20, 0]
click at [784, 31] on icon at bounding box center [783, 29] width 10 height 10
